Goal: Information Seeking & Learning: Learn about a topic

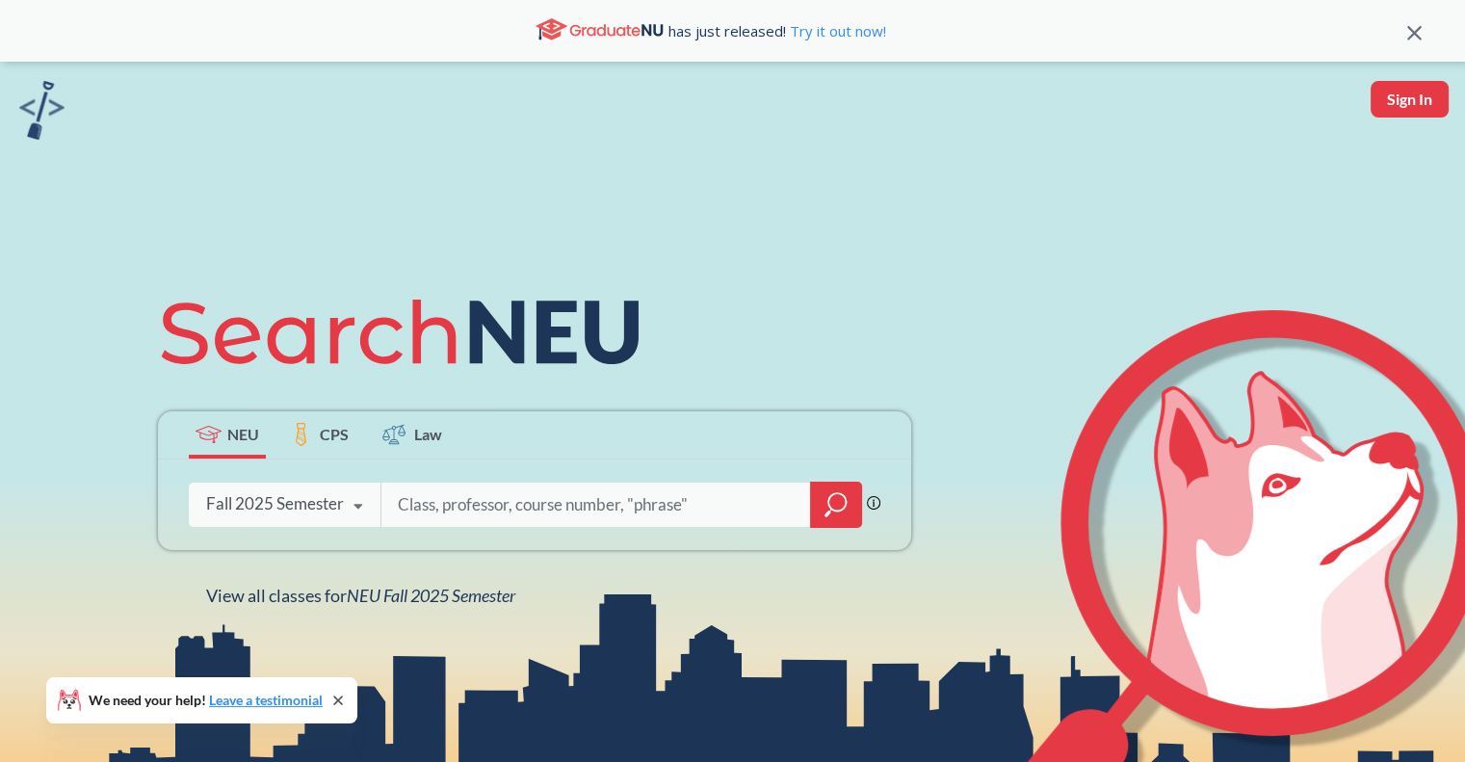
click at [435, 497] on input "search" at bounding box center [596, 504] width 401 height 40
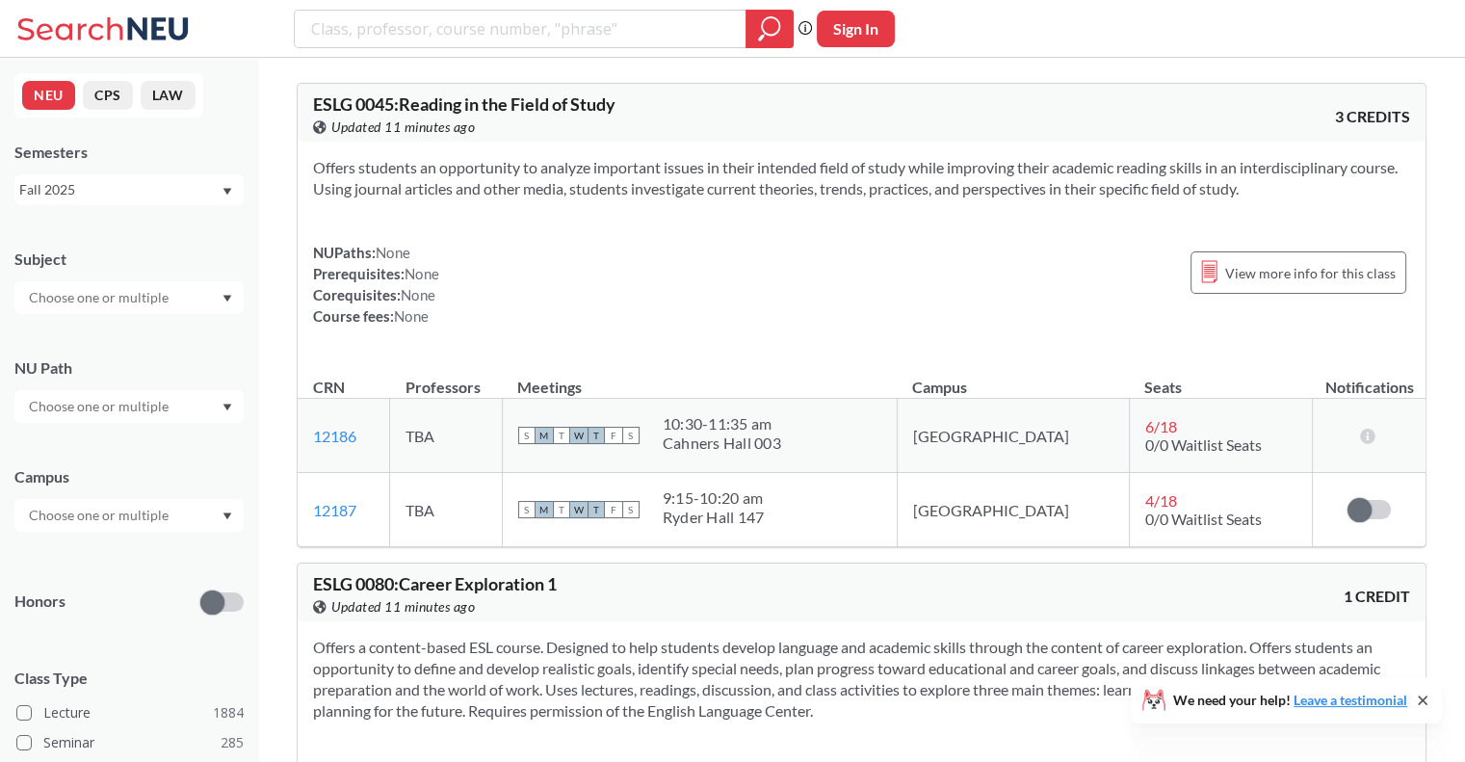
click at [86, 179] on div "Fall 2025" at bounding box center [119, 189] width 201 height 21
click at [88, 448] on div "Campus" at bounding box center [128, 489] width 229 height 85
click at [111, 392] on div at bounding box center [128, 406] width 229 height 33
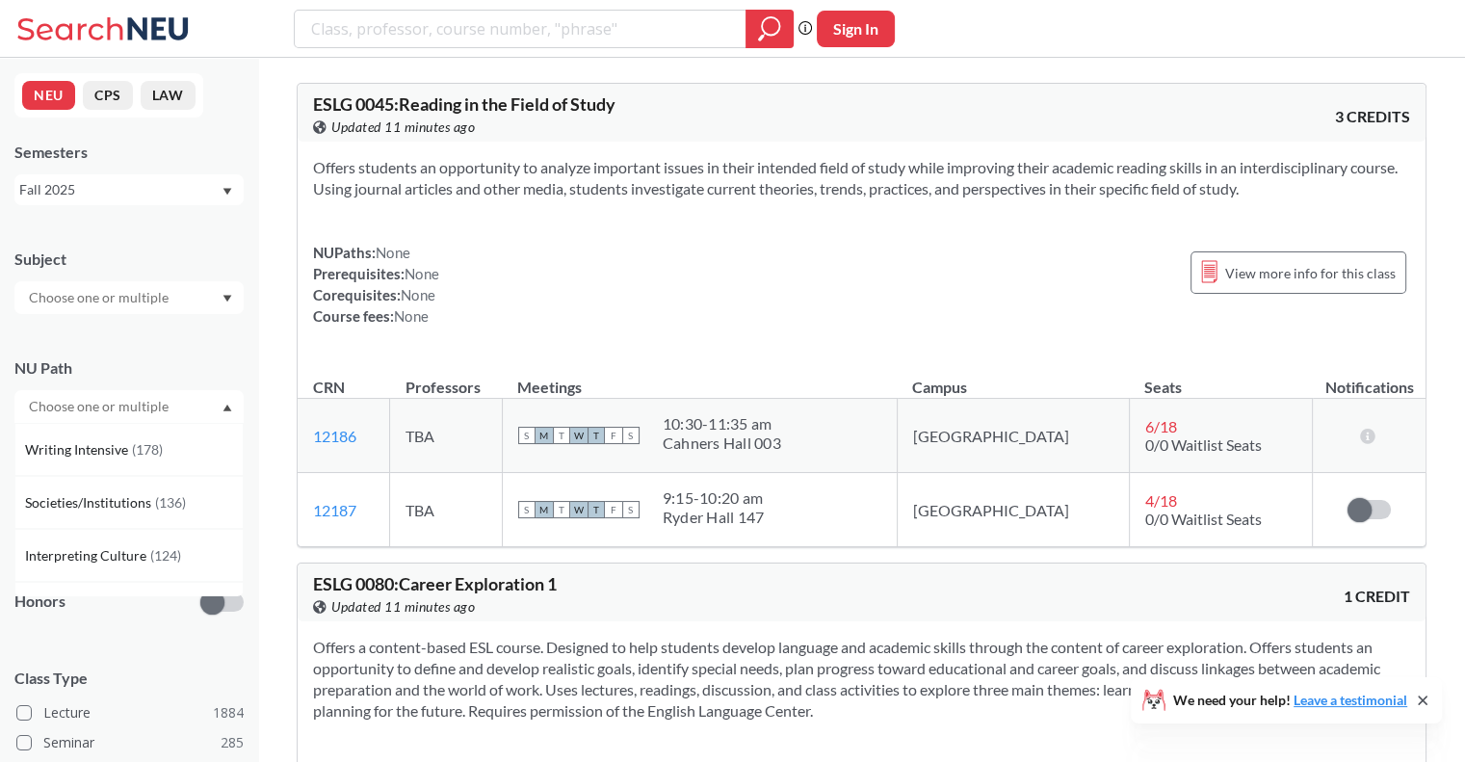
click at [110, 406] on input "text" at bounding box center [100, 406] width 162 height 23
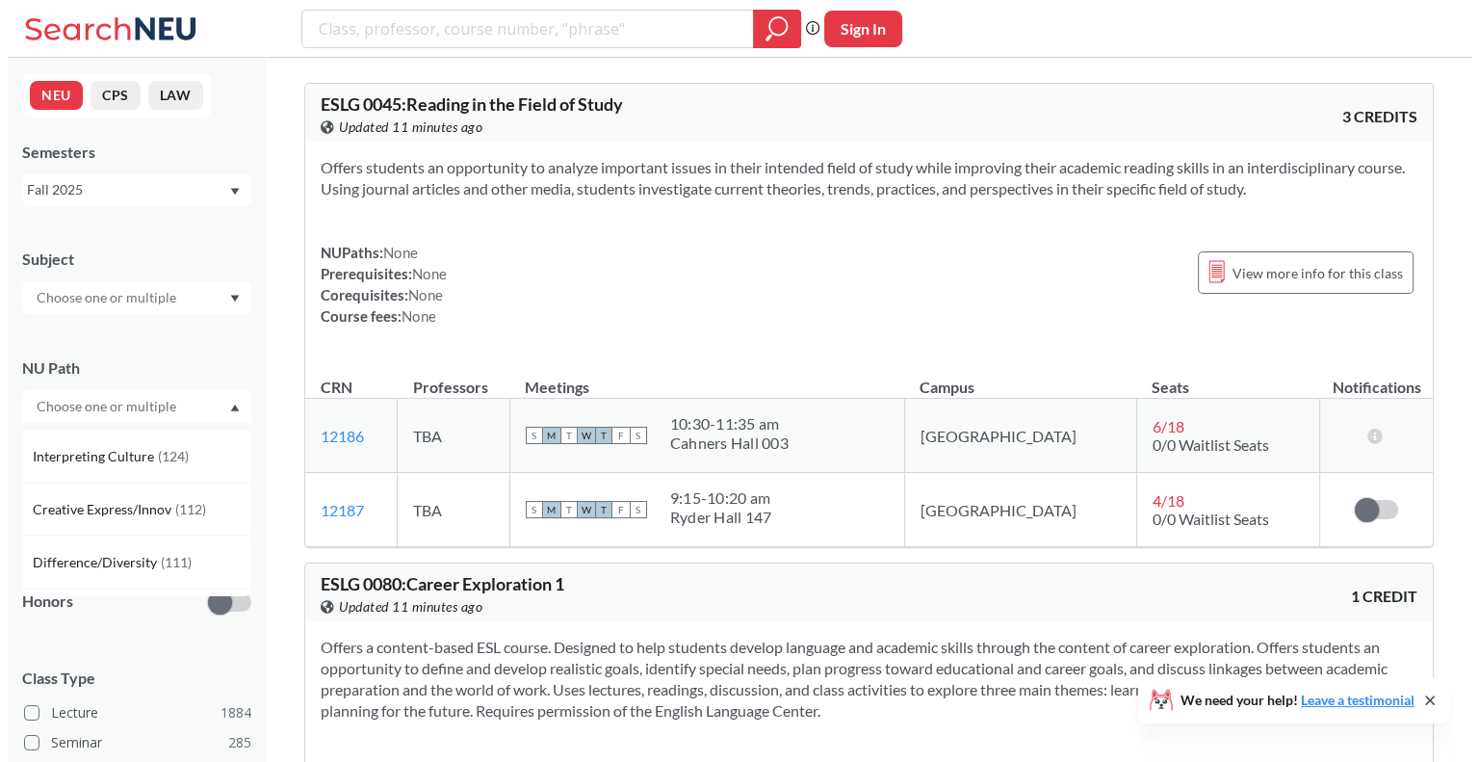
scroll to position [100, 0]
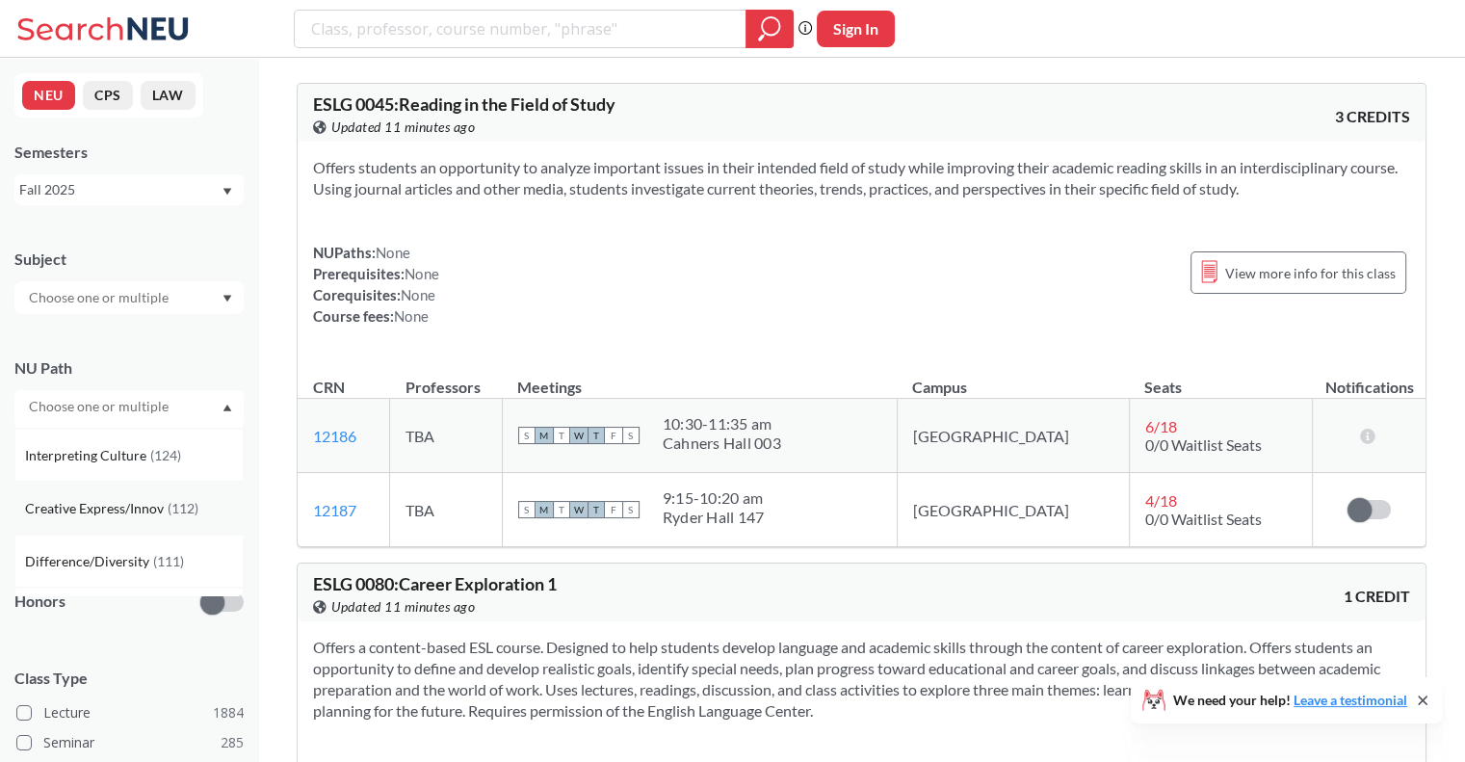
click at [141, 525] on div "Creative Express/Innov ( 112 )" at bounding box center [128, 507] width 229 height 53
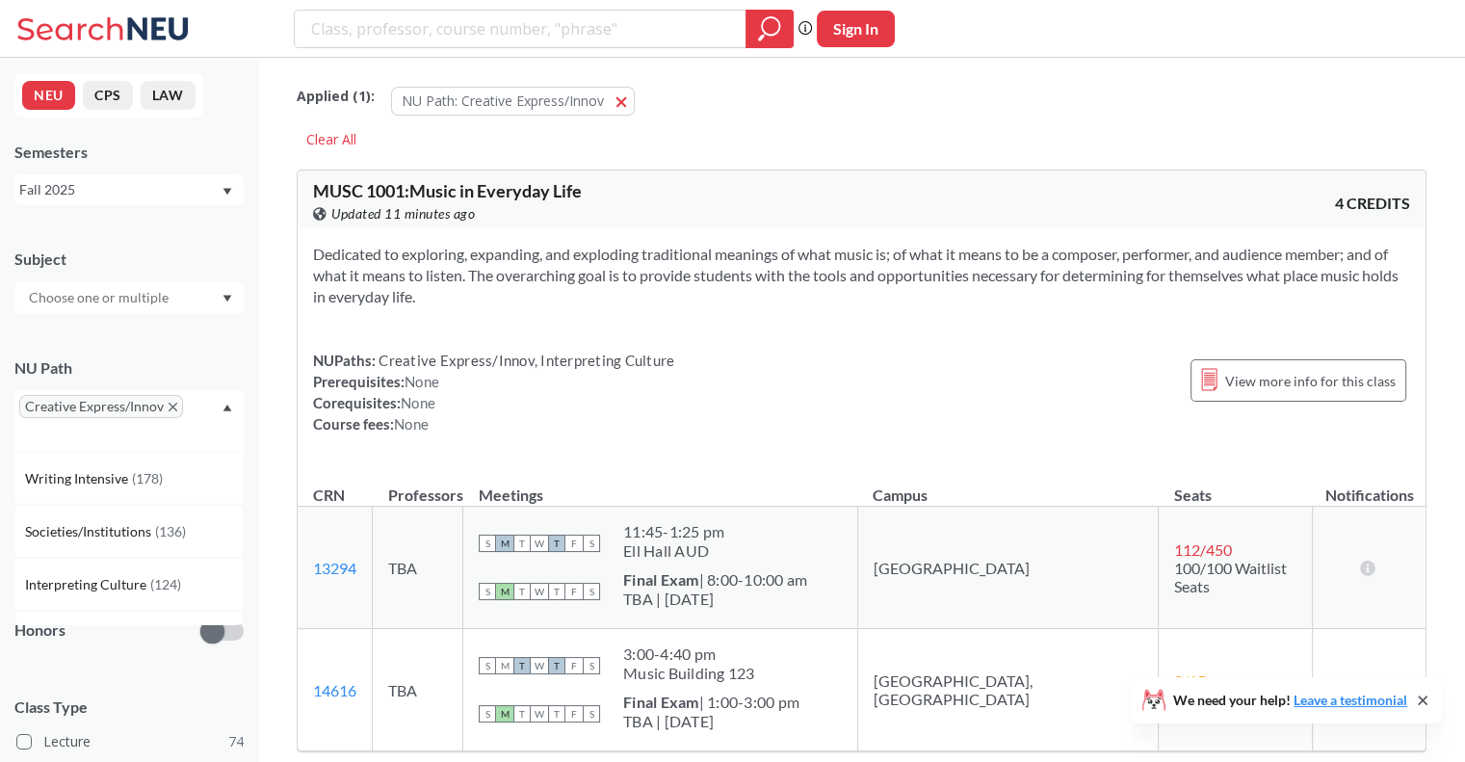
click at [240, 400] on div "Creative Express/Innov" at bounding box center [128, 421] width 229 height 62
click at [169, 543] on input "text" at bounding box center [100, 544] width 162 height 23
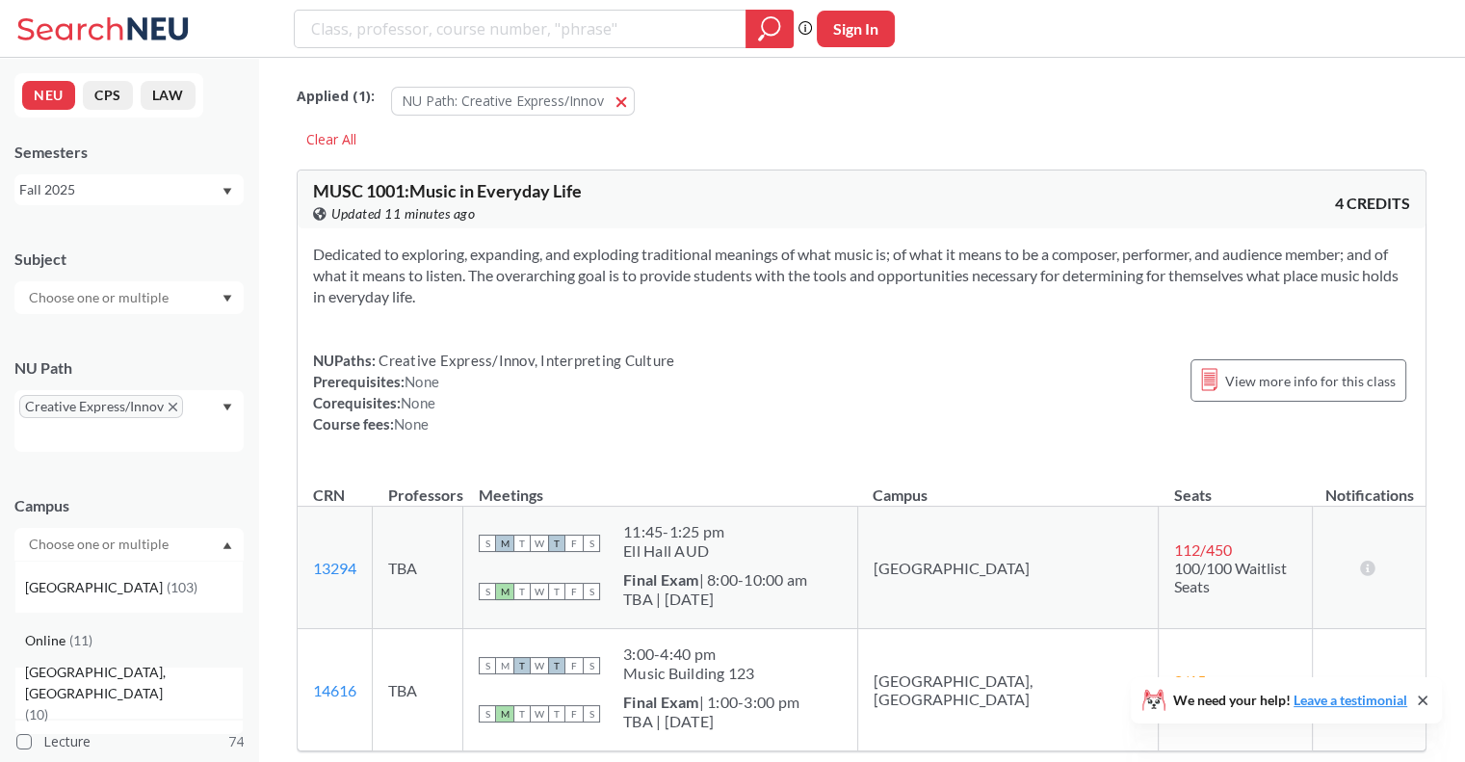
click at [136, 627] on div "Online ( 11 )" at bounding box center [128, 639] width 229 height 53
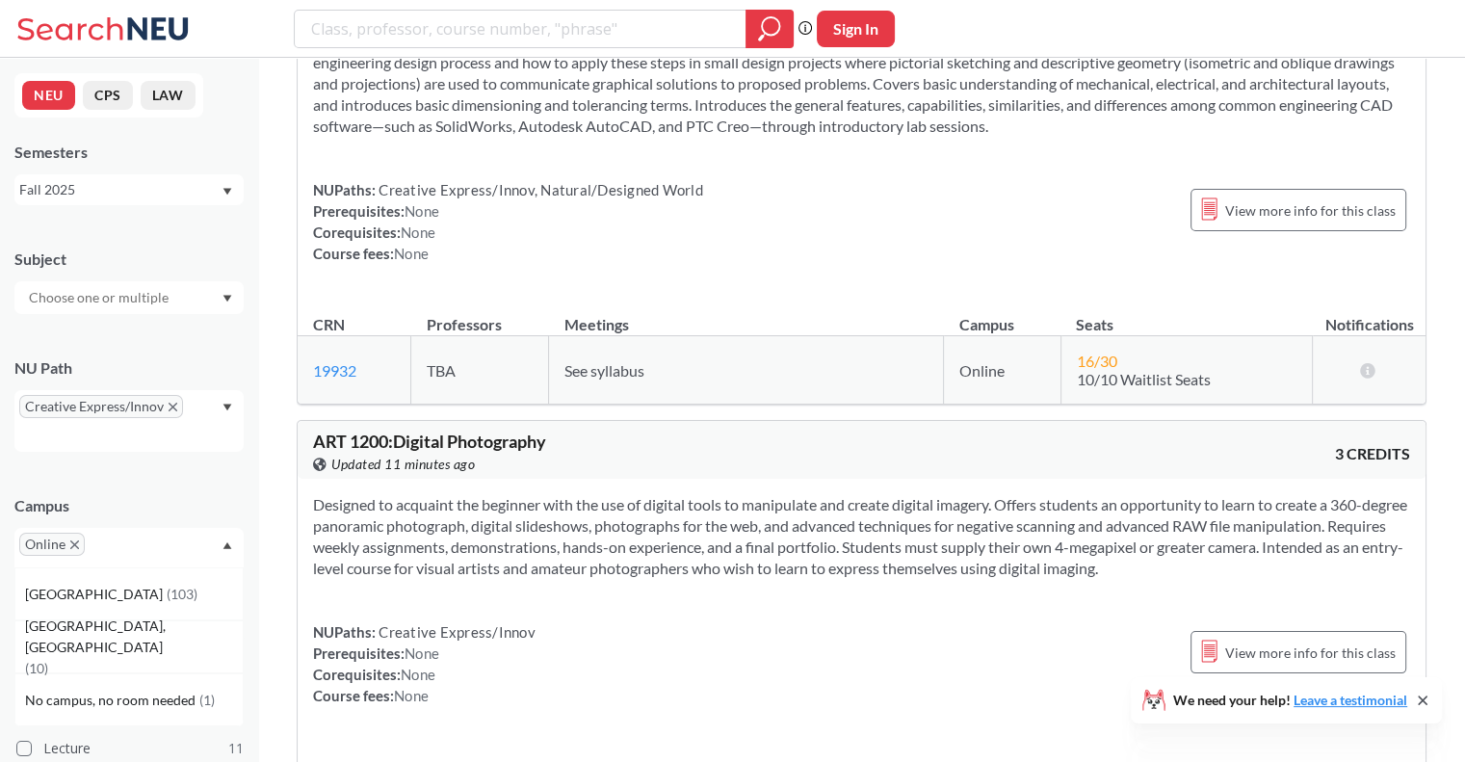
scroll to position [235, 0]
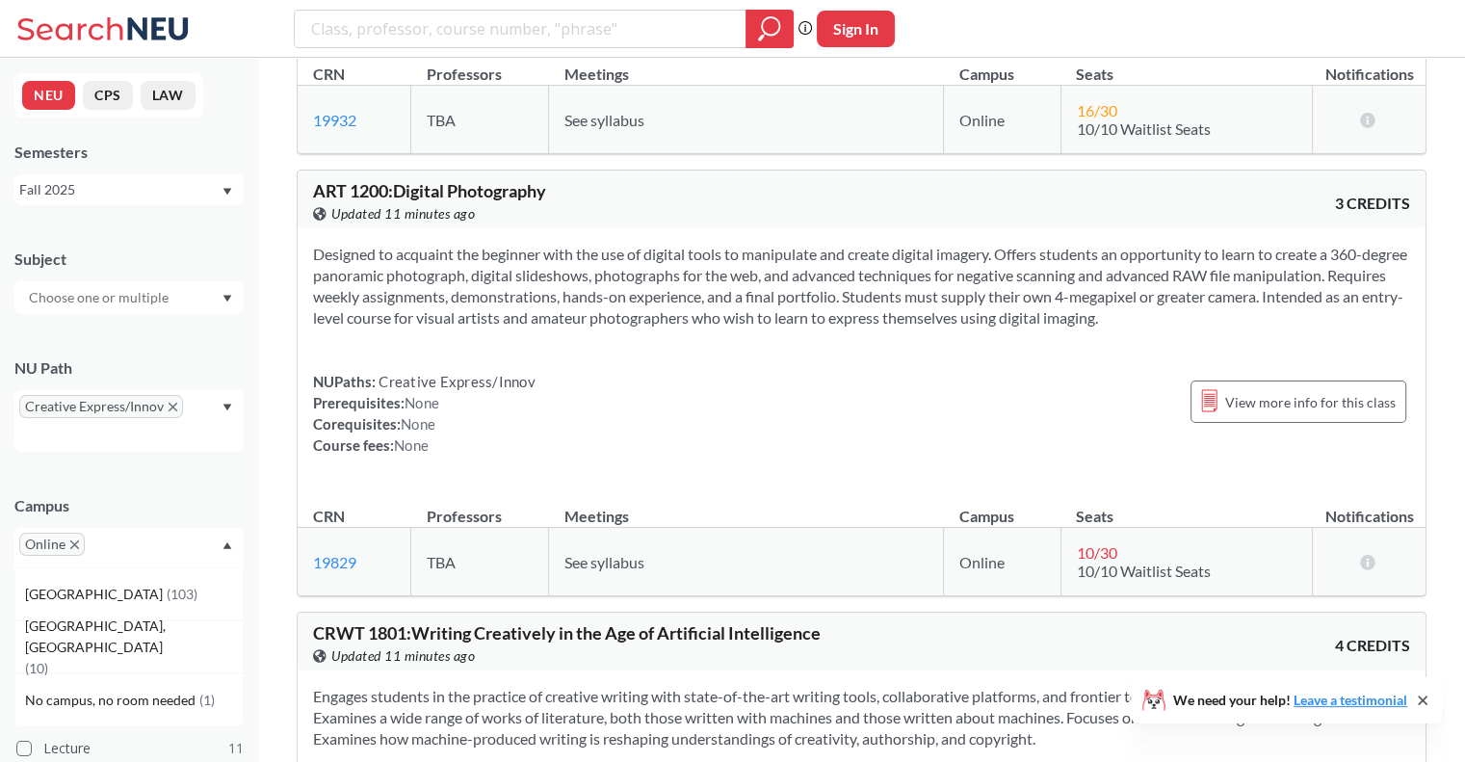
click at [561, 330] on div "Designed to acquaint the beginner with the use of digital tools to manipulate a…" at bounding box center [862, 357] width 1128 height 258
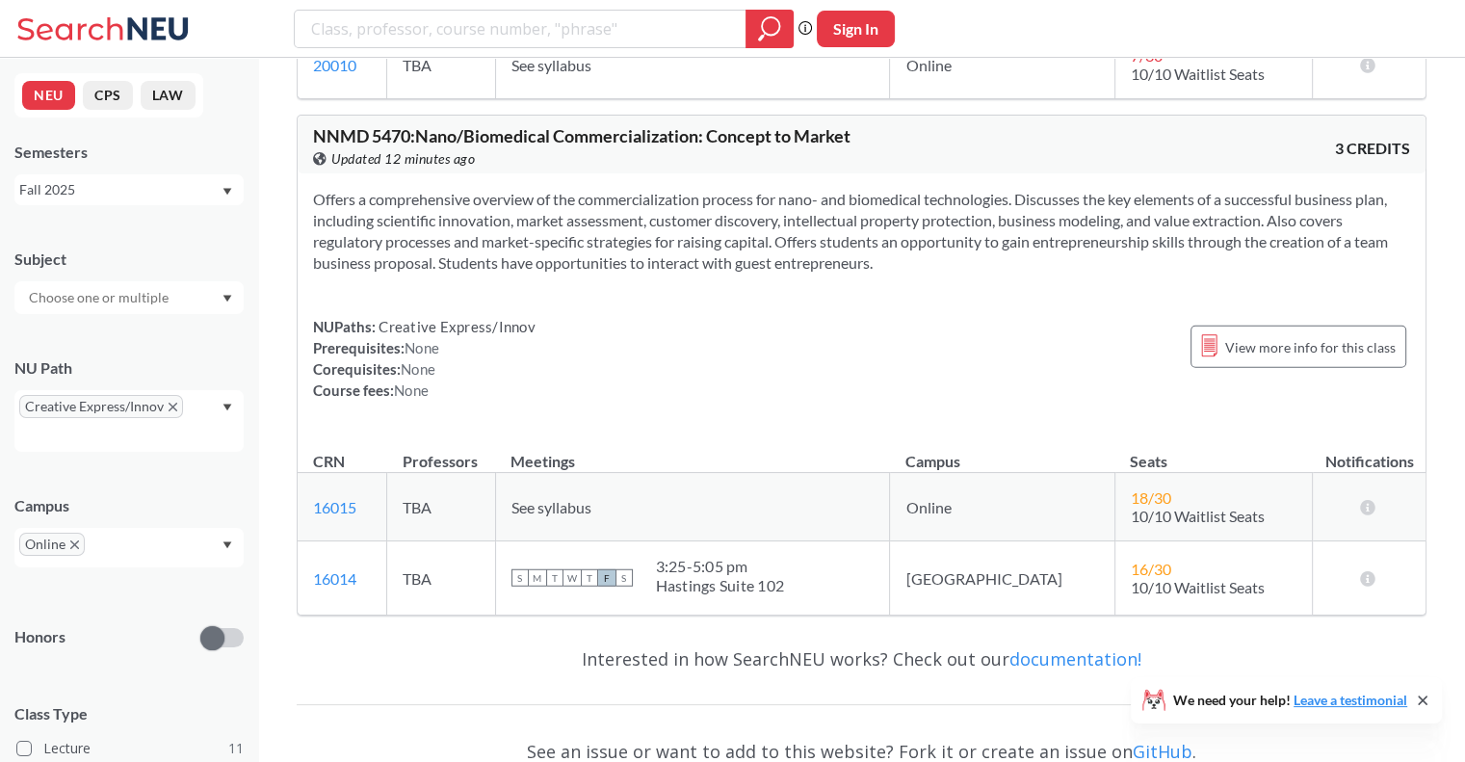
scroll to position [4952, 0]
